Goal: Transaction & Acquisition: Purchase product/service

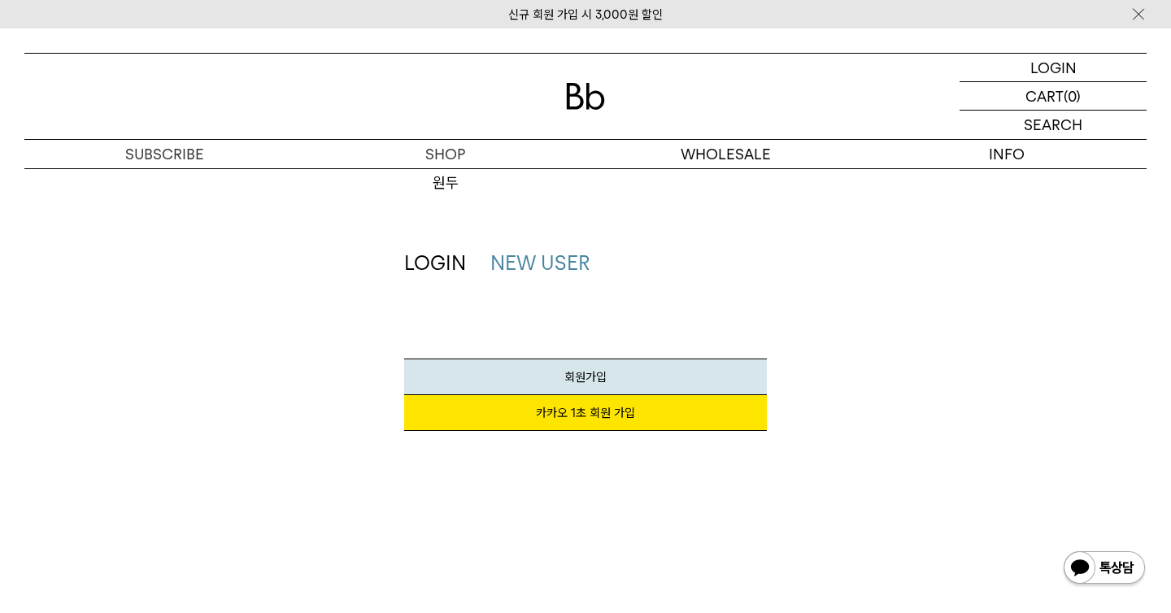
click at [582, 97] on img at bounding box center [585, 96] width 39 height 27
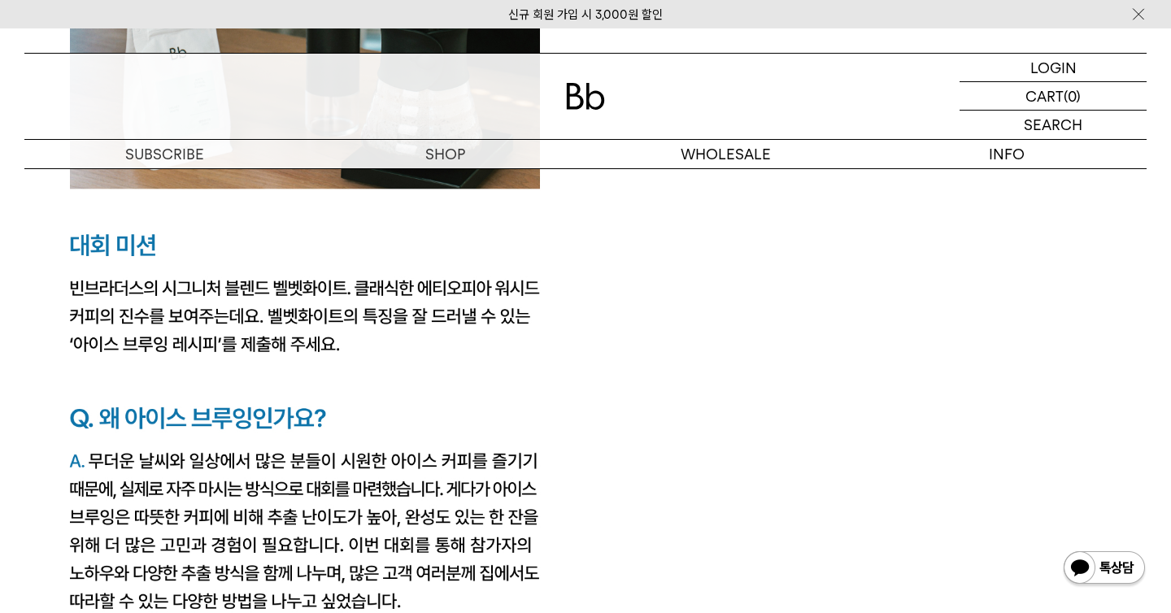
scroll to position [2517, 0]
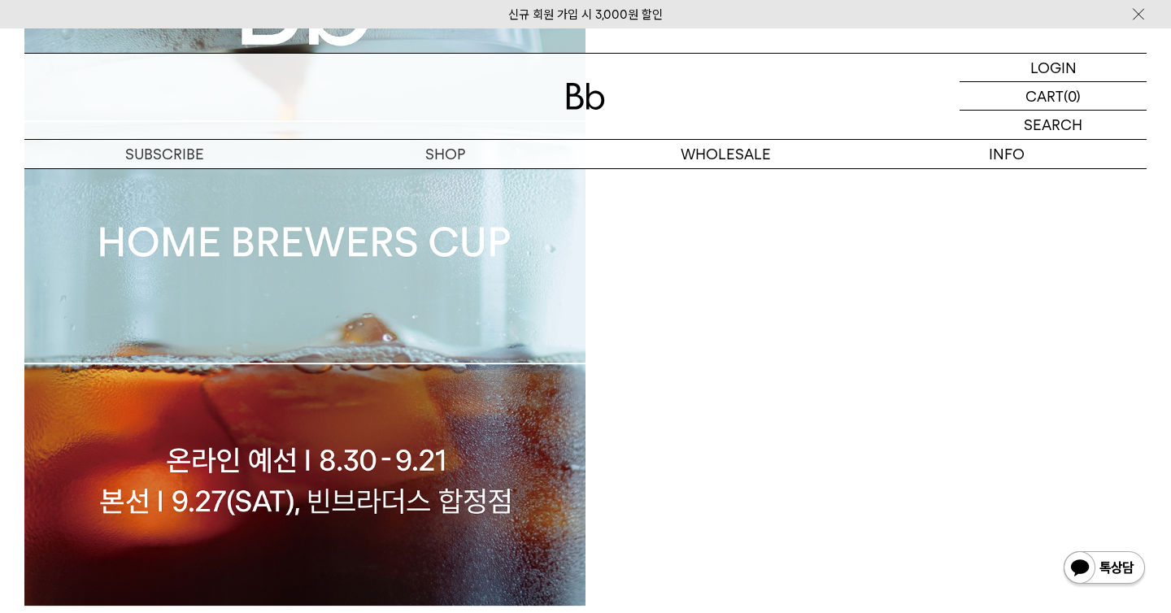
scroll to position [773, 0]
